Goal: Task Accomplishment & Management: Use online tool/utility

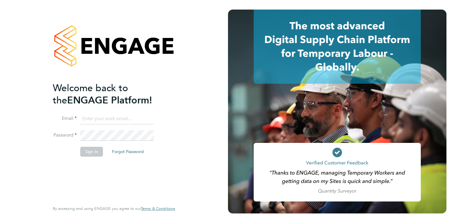
type input "[PERSON_NAME][EMAIL_ADDRESS][PERSON_NAME][DOMAIN_NAME]"
click at [86, 149] on button "Sign In" at bounding box center [91, 151] width 23 height 10
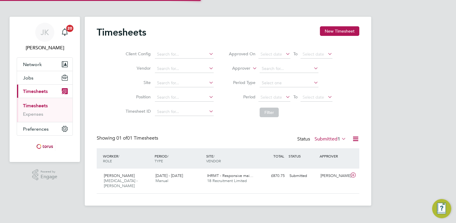
scroll to position [15, 52]
click at [353, 175] on icon at bounding box center [352, 174] width 7 height 5
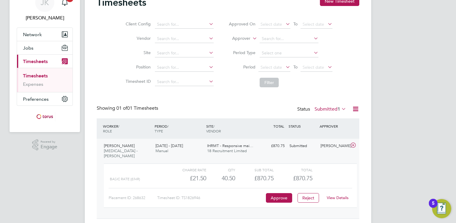
scroll to position [41, 0]
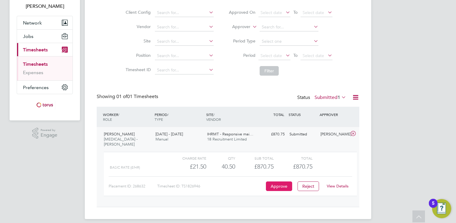
click at [275, 181] on button "Approve" at bounding box center [279, 186] width 26 height 10
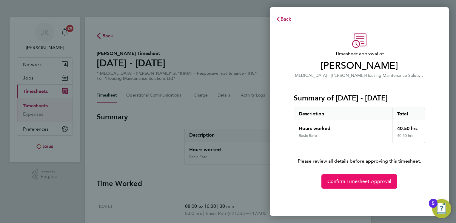
click at [353, 186] on button "Confirm Timesheet Approval" at bounding box center [359, 181] width 76 height 14
